Goal: Navigation & Orientation: Find specific page/section

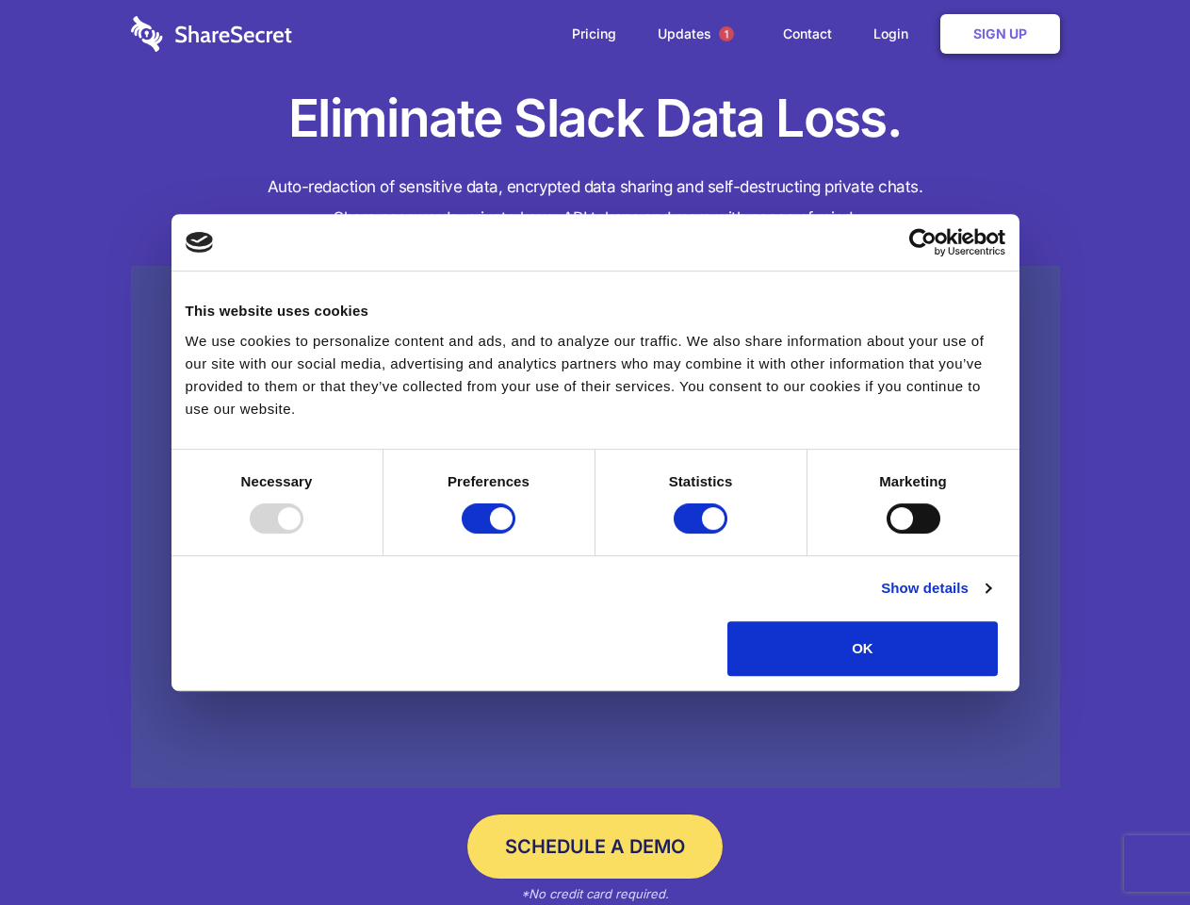
click at [303, 533] on div at bounding box center [277, 518] width 54 height 30
click at [515, 533] on input "Preferences" at bounding box center [489, 518] width 54 height 30
checkbox input "false"
click at [703, 533] on input "Statistics" at bounding box center [701, 518] width 54 height 30
checkbox input "false"
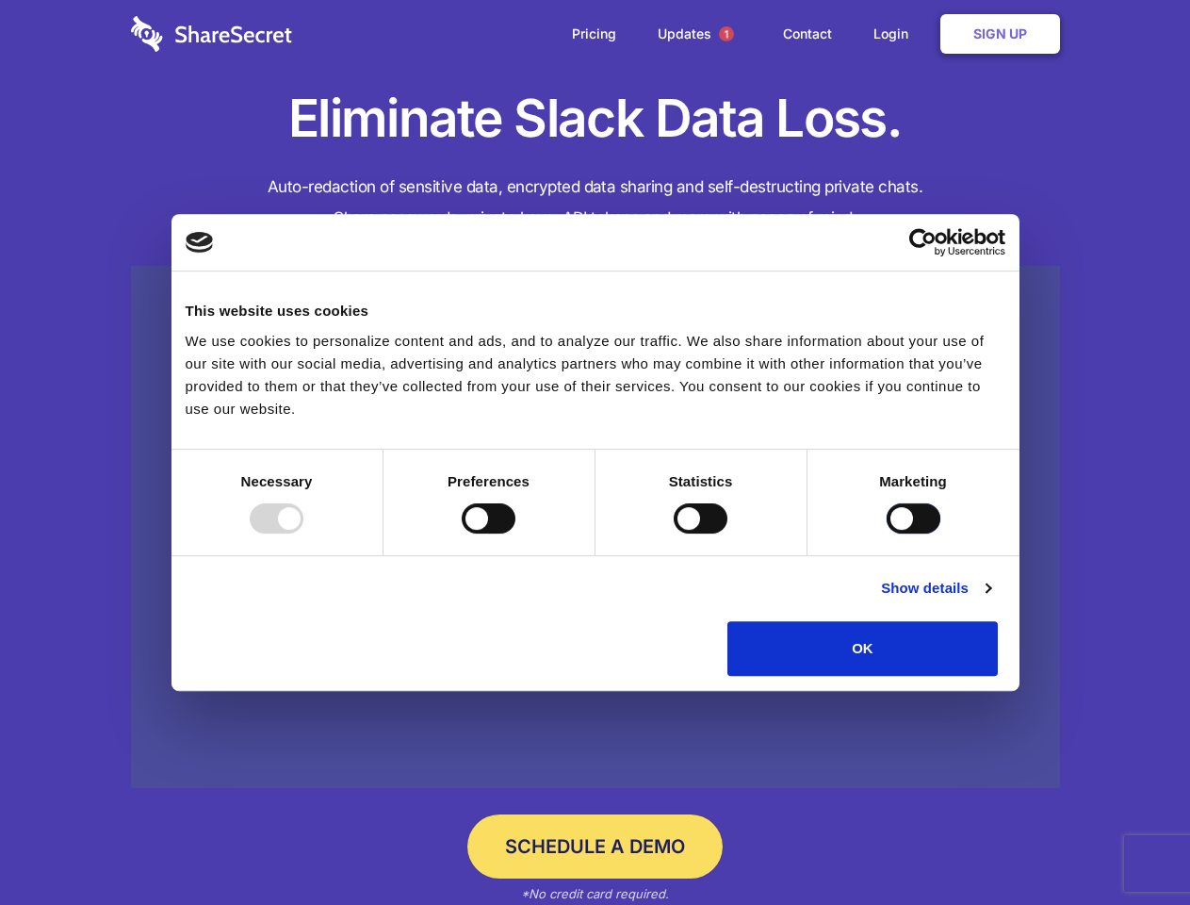
click at [887, 533] on input "Marketing" at bounding box center [914, 518] width 54 height 30
checkbox input "true"
click at [990, 599] on link "Show details" at bounding box center [935, 588] width 109 height 23
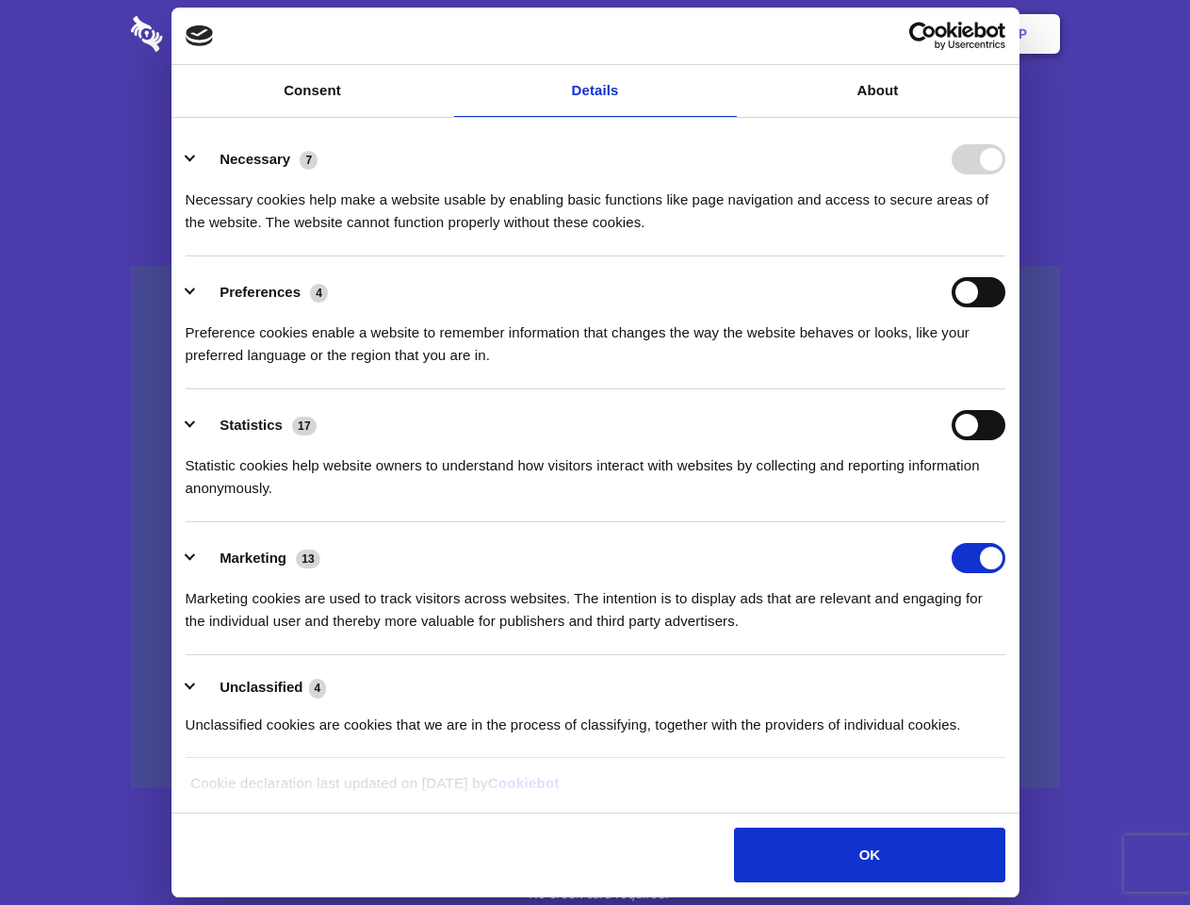
click at [1005, 234] on div "Necessary 7 Necessary cookies help make a website usable by enabling basic func…" at bounding box center [596, 189] width 820 height 90
click at [726, 34] on span "1" at bounding box center [726, 33] width 15 height 15
